Goal: Check status: Check status

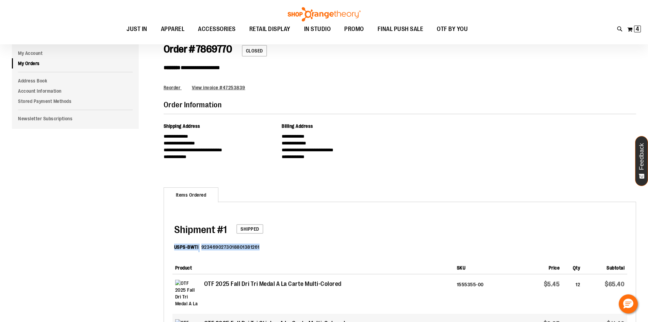
scroll to position [85, 0]
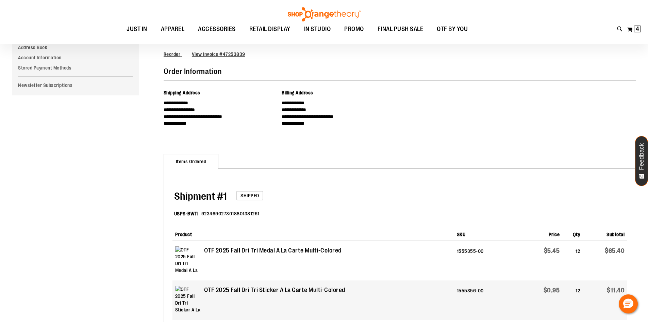
click at [386, 207] on dl "USPS-BWTI 9234690273018801381261" at bounding box center [400, 214] width 453 height 22
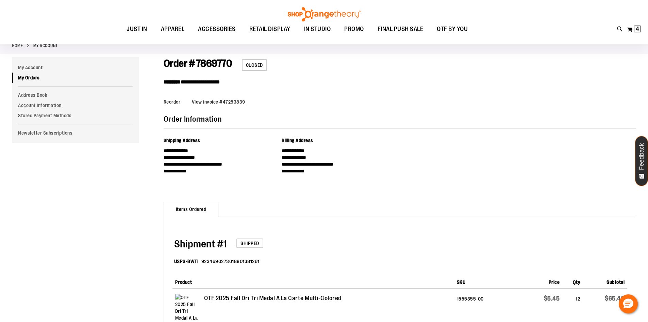
scroll to position [0, 0]
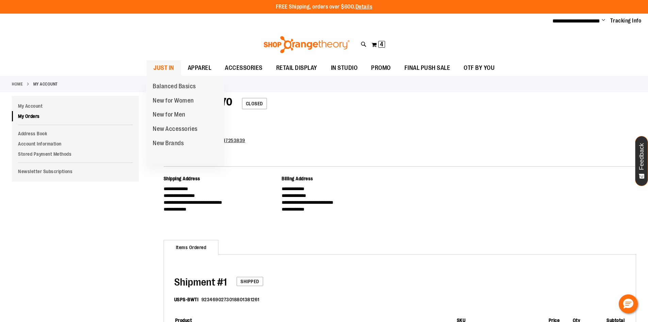
click at [166, 69] on span "JUST IN" at bounding box center [163, 67] width 21 height 15
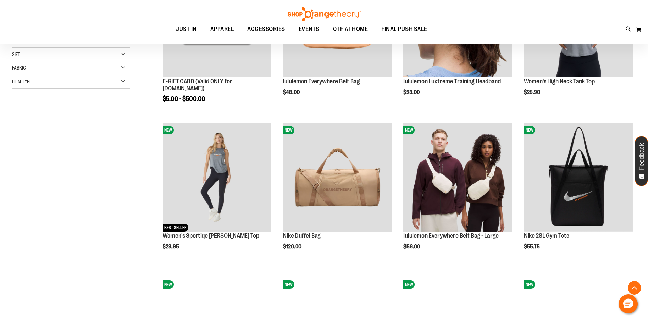
scroll to position [204, 0]
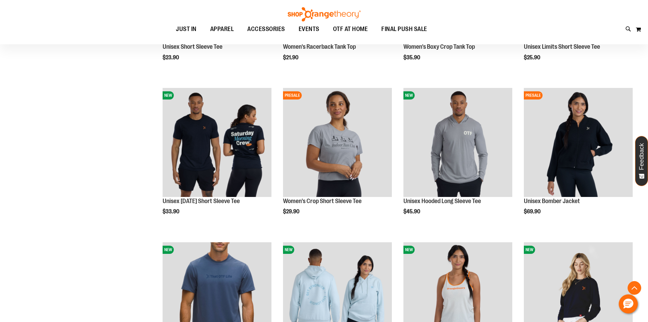
scroll to position [681, 0]
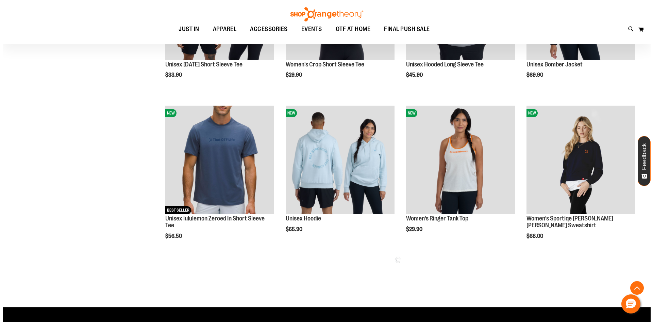
scroll to position [817, 0]
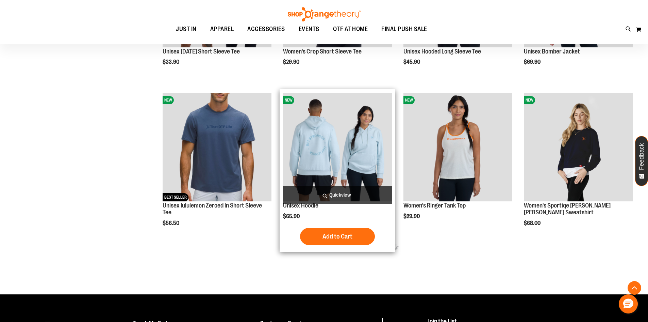
click at [294, 203] on span "Quickview" at bounding box center [337, 195] width 109 height 18
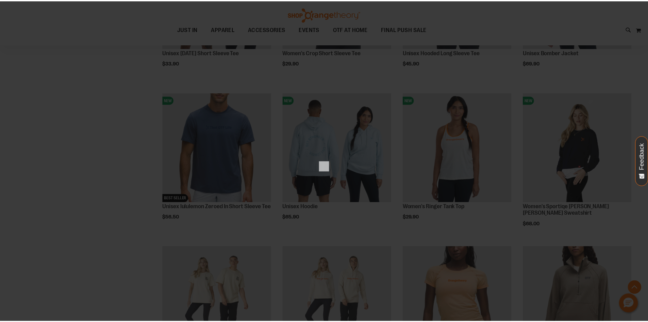
scroll to position [0, 0]
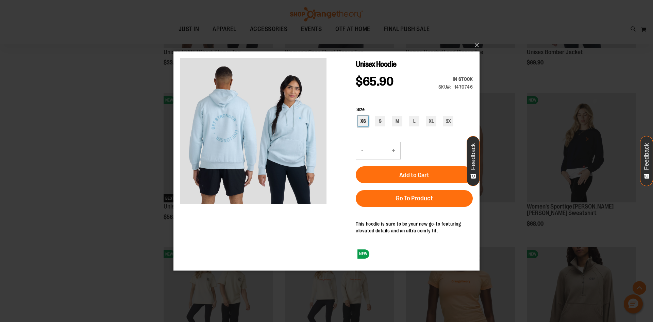
click at [362, 122] on div "XS" at bounding box center [363, 121] width 10 height 10
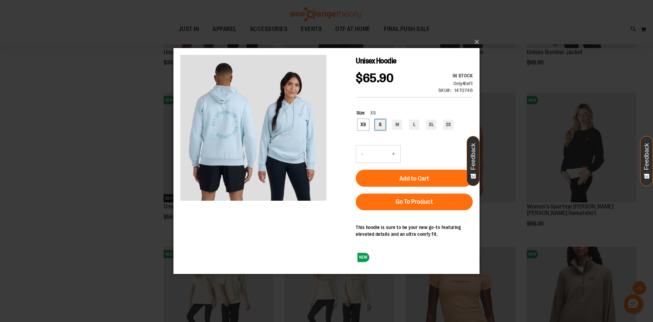
click at [382, 123] on div "S" at bounding box center [380, 124] width 10 height 10
click at [396, 120] on div "M" at bounding box center [397, 124] width 10 height 10
click at [412, 122] on div "L" at bounding box center [414, 124] width 10 height 10
type input "***"
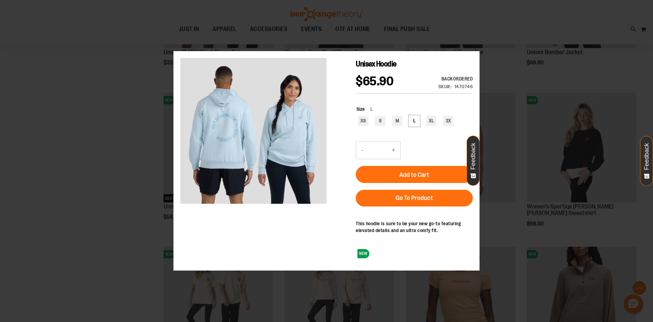
click at [477, 40] on div "×" at bounding box center [326, 161] width 653 height 322
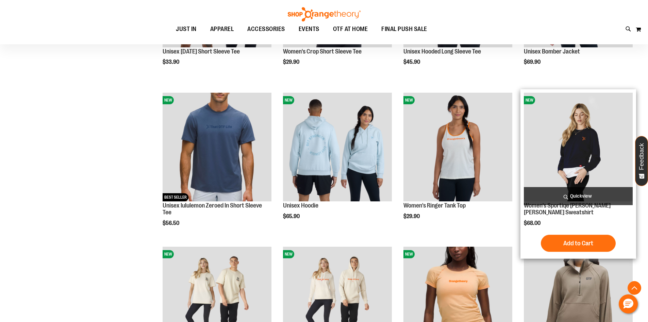
click at [557, 160] on img "product" at bounding box center [578, 147] width 109 height 109
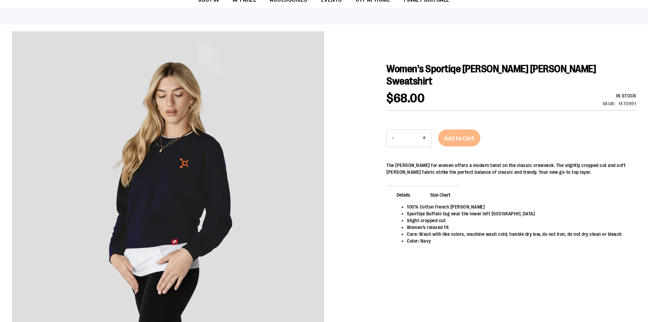
scroll to position [66, 0]
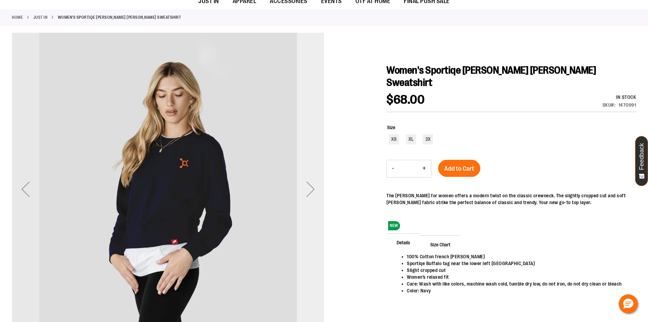
click at [307, 190] on div "Next" at bounding box center [310, 188] width 27 height 27
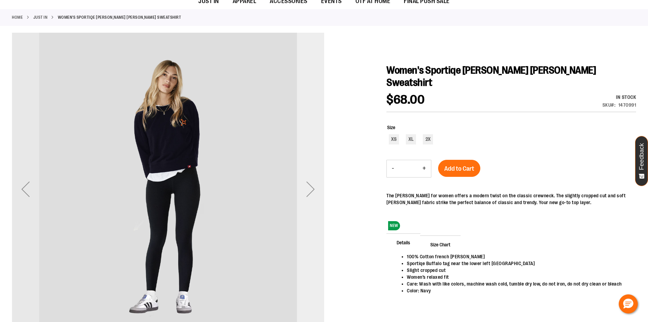
click at [307, 190] on div "Next" at bounding box center [310, 188] width 27 height 27
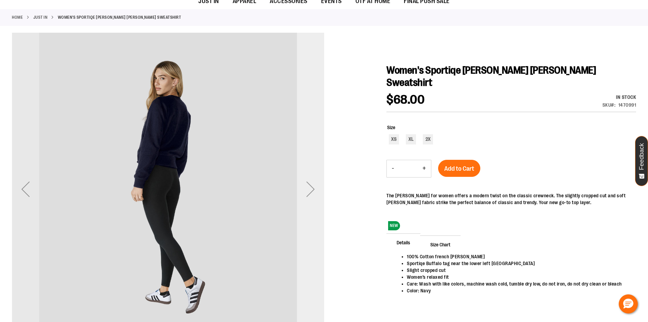
click at [307, 190] on div "Next" at bounding box center [310, 188] width 27 height 27
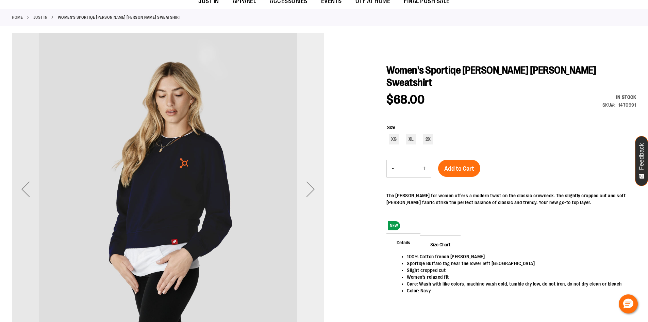
click at [307, 190] on div "Next" at bounding box center [310, 188] width 27 height 27
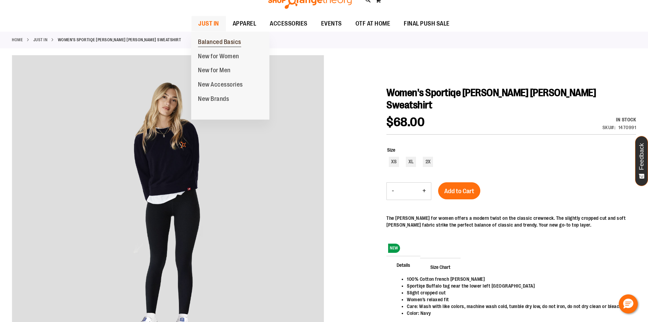
scroll to position [32, 0]
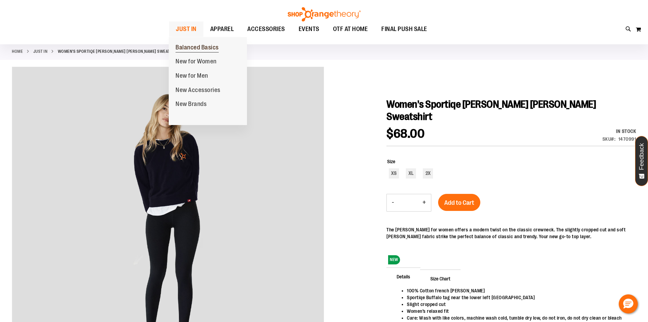
click at [184, 45] on span "Balanced Basics" at bounding box center [197, 48] width 43 height 9
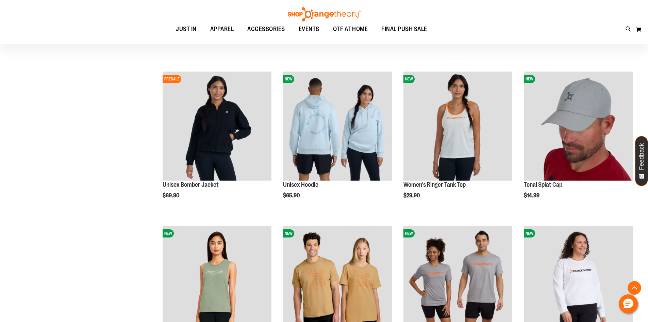
scroll to position [374, 0]
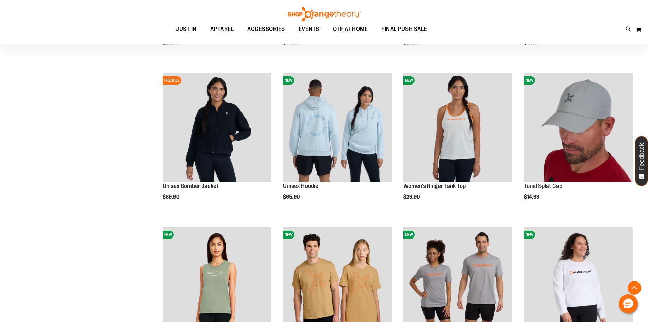
click at [337, 13] on img at bounding box center [324, 14] width 75 height 14
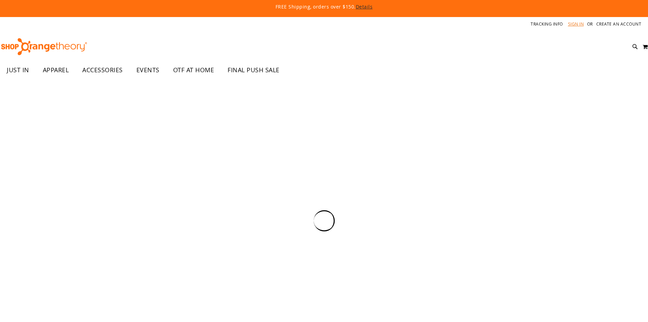
click at [579, 22] on link "Sign In" at bounding box center [576, 24] width 16 height 6
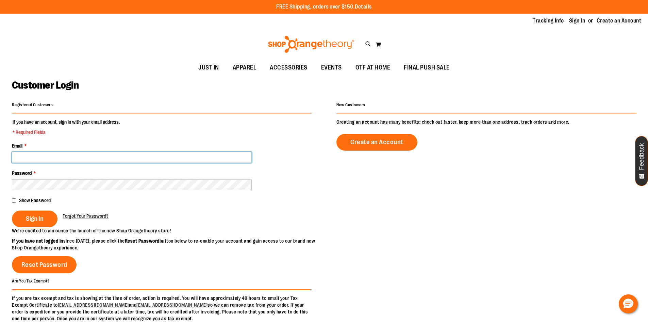
click at [121, 162] on input "Email *" at bounding box center [132, 157] width 240 height 11
type input "**********"
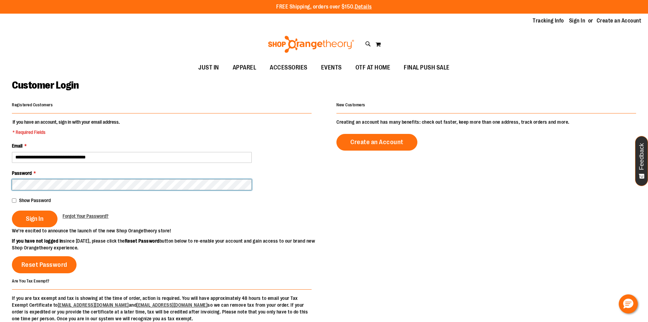
click at [12, 210] on button "Sign In" at bounding box center [35, 218] width 46 height 17
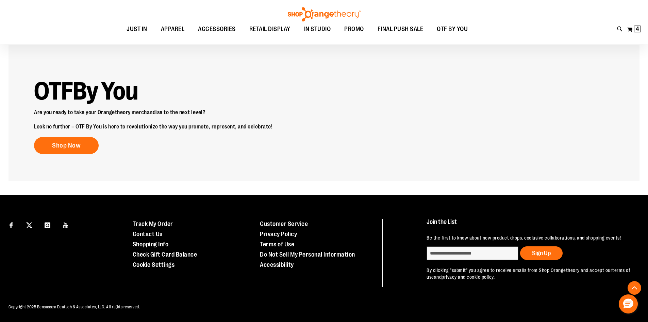
scroll to position [988, 0]
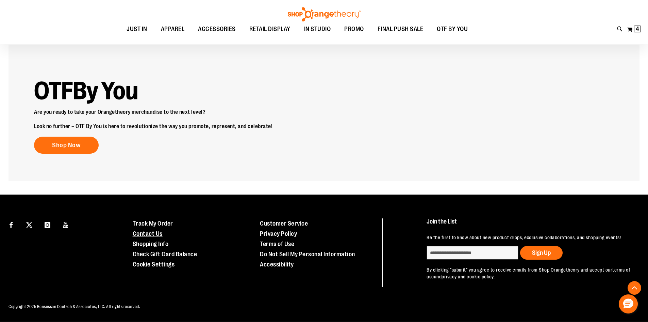
click at [146, 233] on link "Contact Us" at bounding box center [148, 233] width 30 height 7
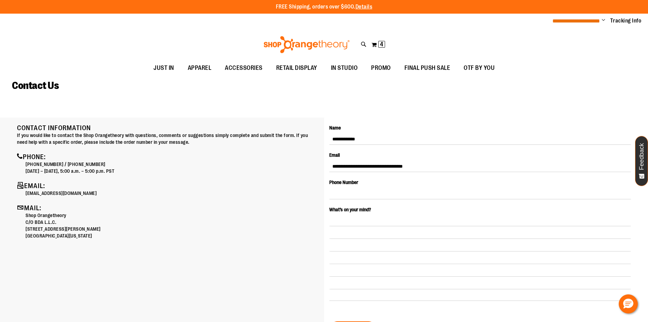
click at [553, 18] on span "**********" at bounding box center [577, 20] width 48 height 5
drag, startPoint x: 589, startPoint y: 25, endPoint x: 586, endPoint y: 20, distance: 5.9
click at [587, 22] on div "**********" at bounding box center [324, 21] width 648 height 15
click at [586, 20] on span "**********" at bounding box center [577, 20] width 48 height 5
click at [597, 21] on span "**********" at bounding box center [577, 20] width 48 height 5
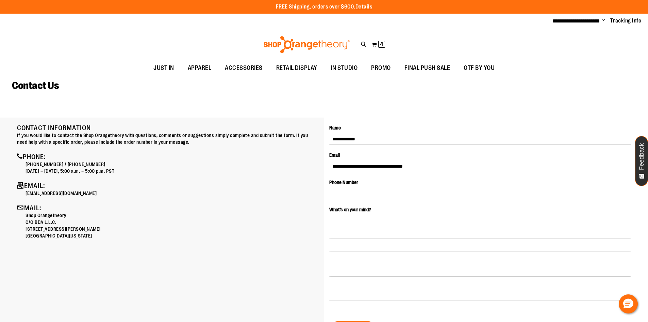
click at [604, 19] on span "Change" at bounding box center [603, 20] width 3 height 6
click at [582, 32] on link "My Account" at bounding box center [580, 33] width 60 height 13
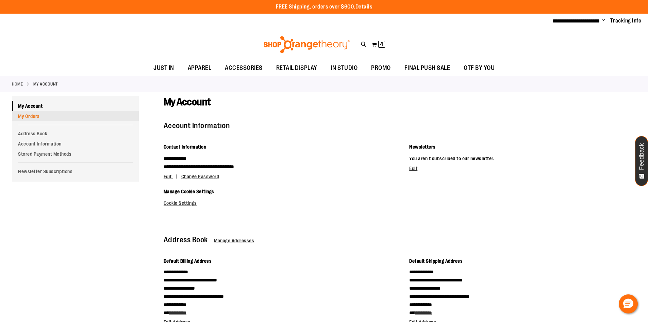
click at [33, 115] on link "My Orders" at bounding box center [75, 116] width 127 height 10
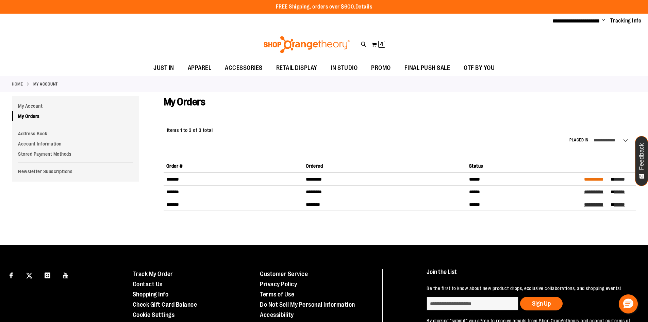
click at [603, 179] on span "**********" at bounding box center [593, 179] width 19 height 5
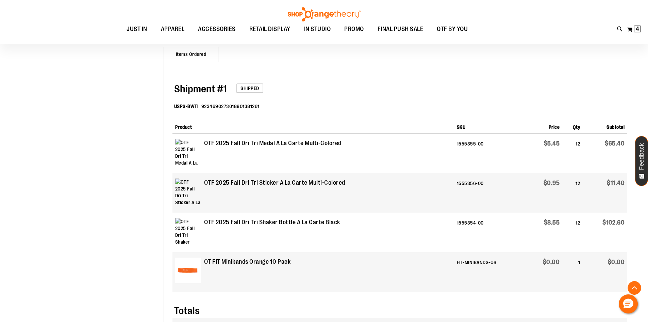
scroll to position [204, 0]
